Goal: Task Accomplishment & Management: Use online tool/utility

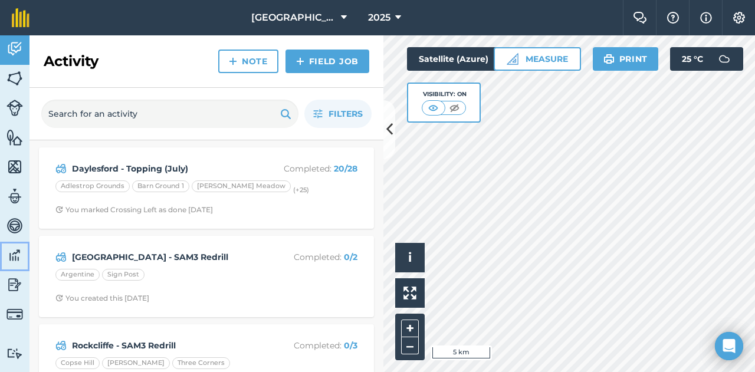
click at [14, 254] on img at bounding box center [14, 255] width 17 height 18
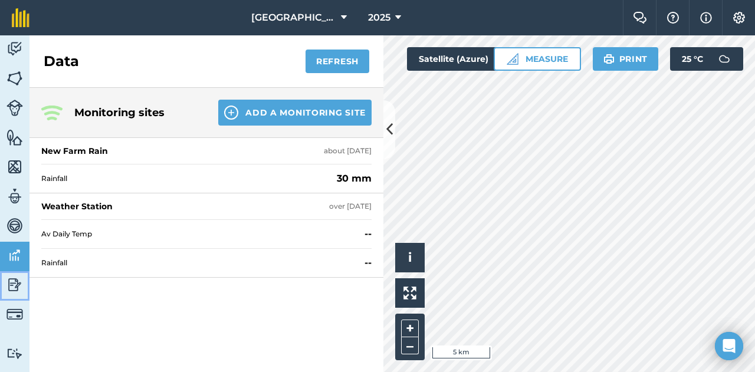
click at [15, 282] on img at bounding box center [14, 285] width 17 height 18
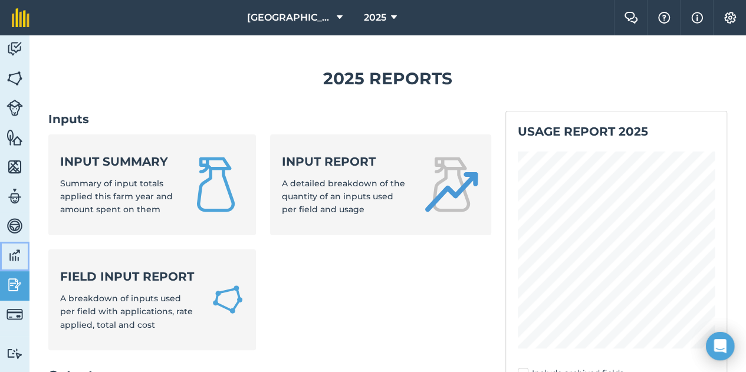
click at [12, 254] on img at bounding box center [14, 255] width 17 height 18
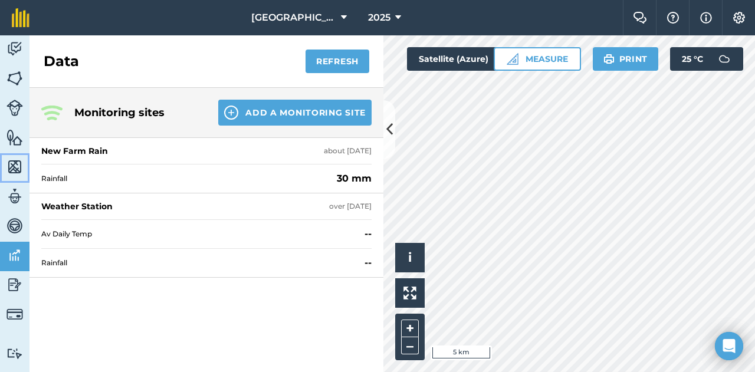
click at [16, 169] on img at bounding box center [14, 167] width 17 height 18
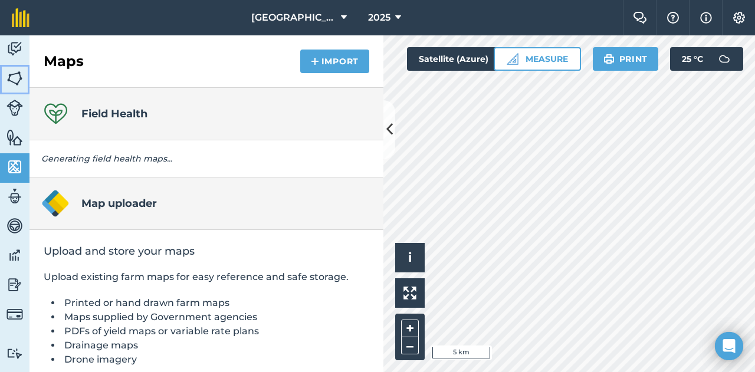
click at [18, 77] on img at bounding box center [14, 79] width 17 height 18
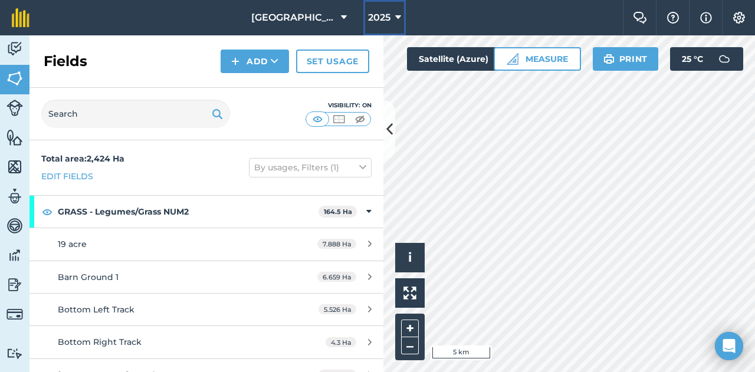
click at [402, 11] on button "2025" at bounding box center [384, 17] width 42 height 35
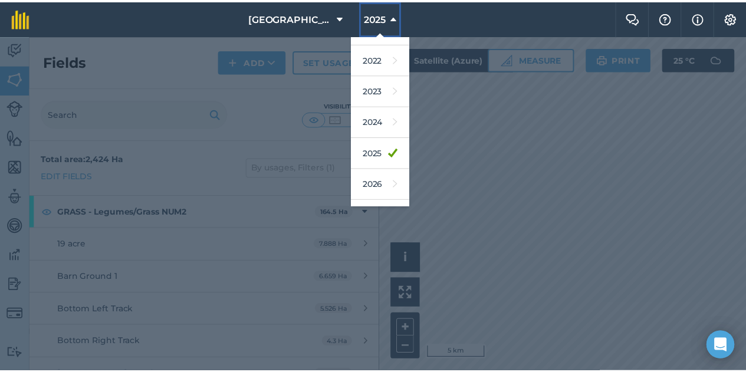
scroll to position [153, 0]
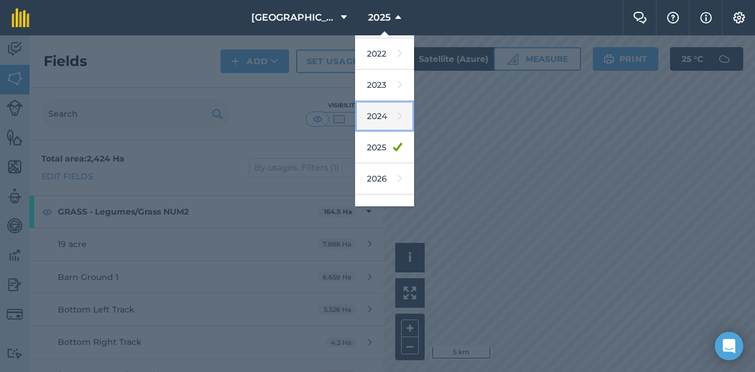
click at [397, 121] on icon at bounding box center [399, 116] width 5 height 17
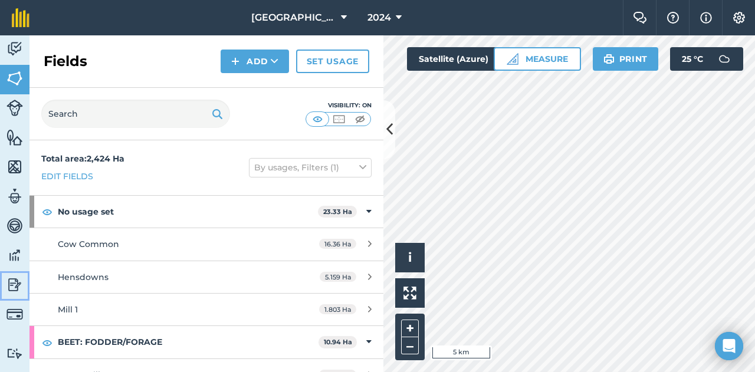
click at [15, 277] on img at bounding box center [14, 285] width 17 height 18
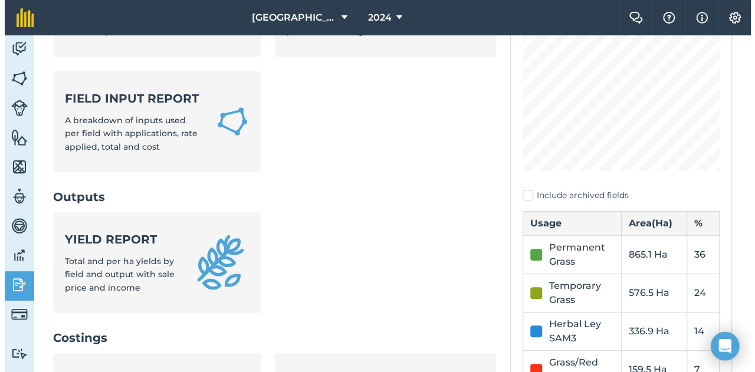
scroll to position [179, 0]
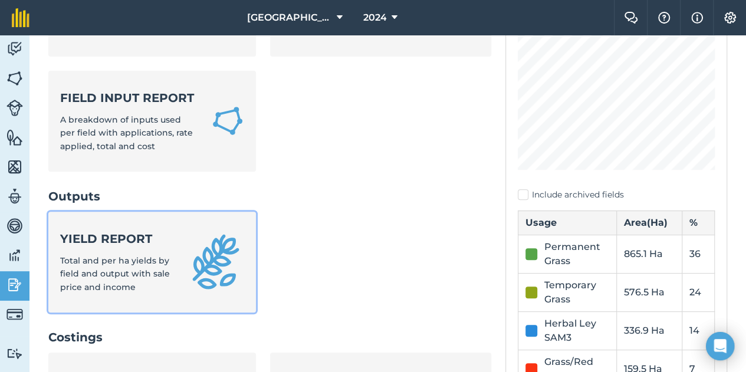
click at [162, 247] on strong "Yield report" at bounding box center [116, 239] width 113 height 17
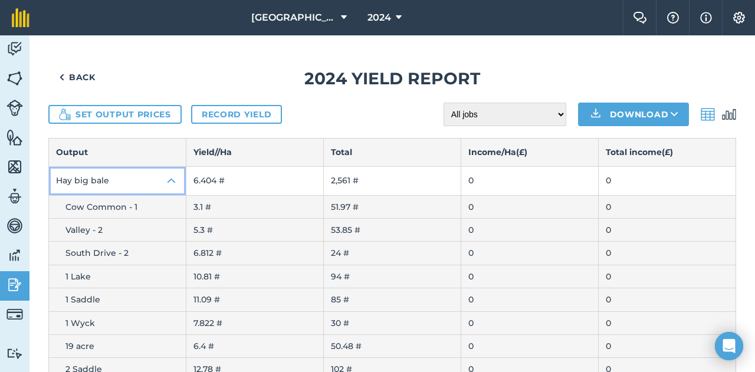
click at [167, 180] on img at bounding box center [172, 181] width 14 height 14
